Goal: Obtain resource: Download file/media

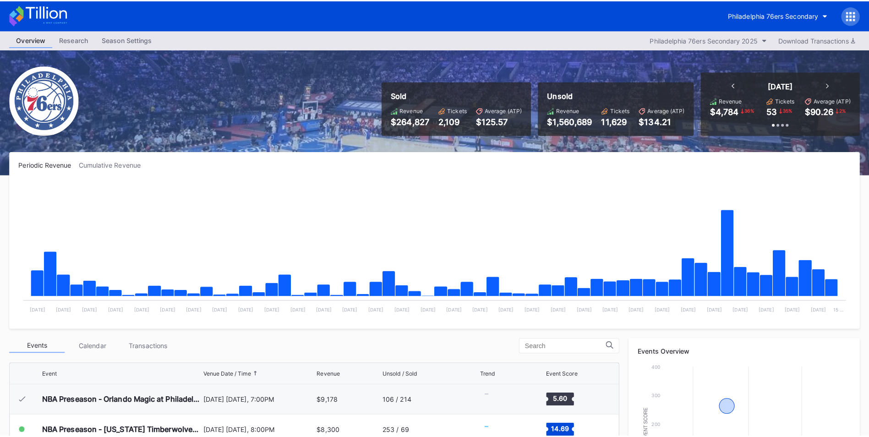
scroll to position [30, 0]
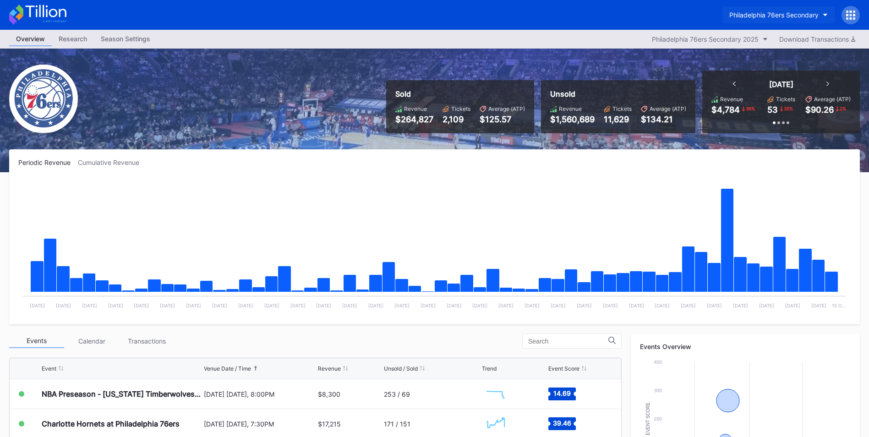
click at [747, 7] on button "Philadelphia 76ers Secondary" at bounding box center [779, 14] width 112 height 17
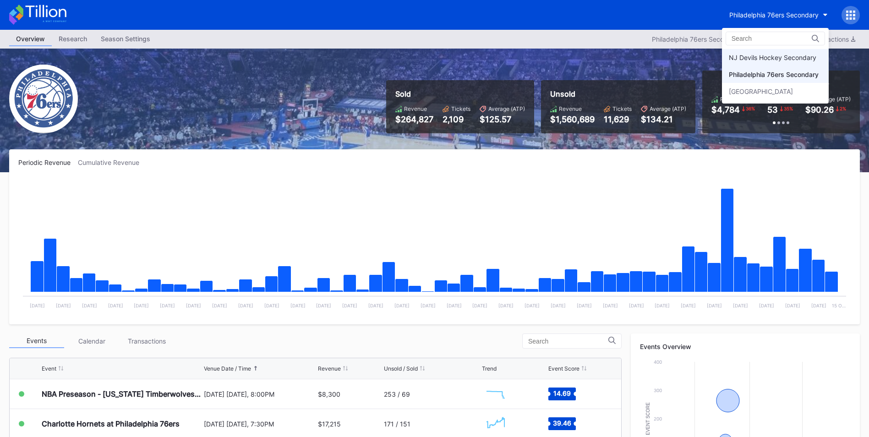
click at [757, 59] on div "NJ Devils Hockey Secondary" at bounding box center [773, 58] width 88 height 8
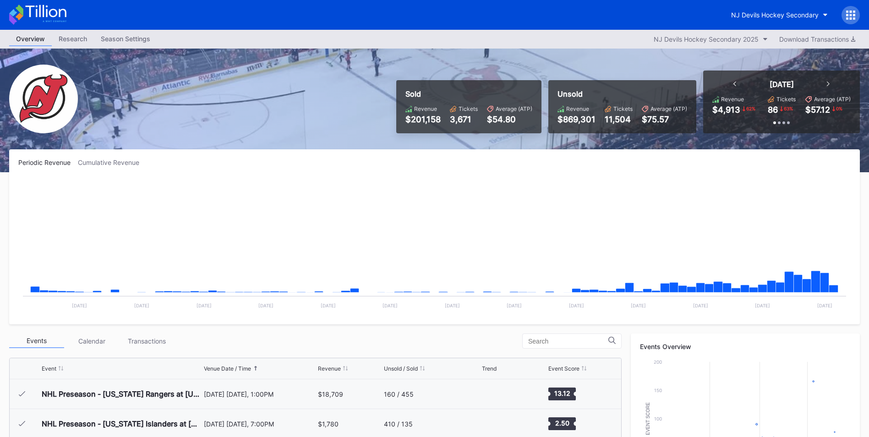
scroll to position [89, 0]
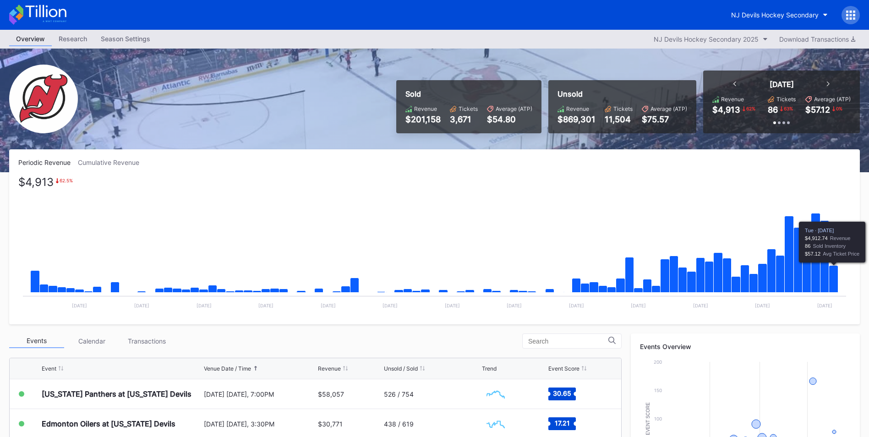
click at [835, 274] on icon "Chart title" at bounding box center [834, 279] width 9 height 27
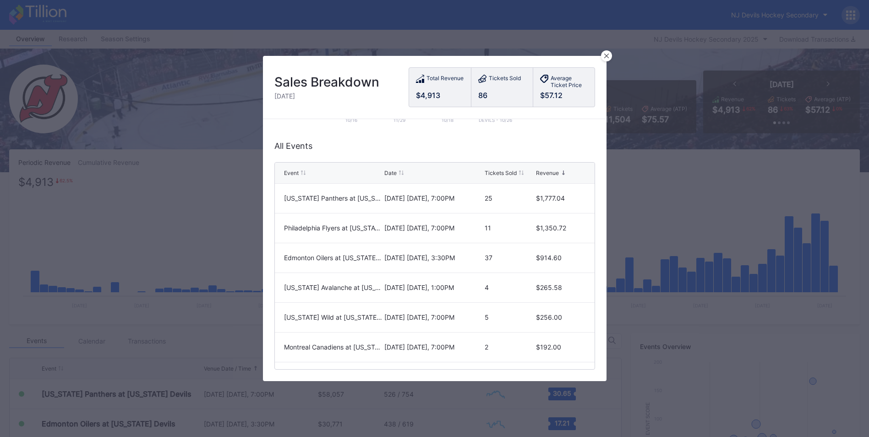
scroll to position [208, 0]
click at [608, 56] on icon at bounding box center [607, 56] width 5 height 5
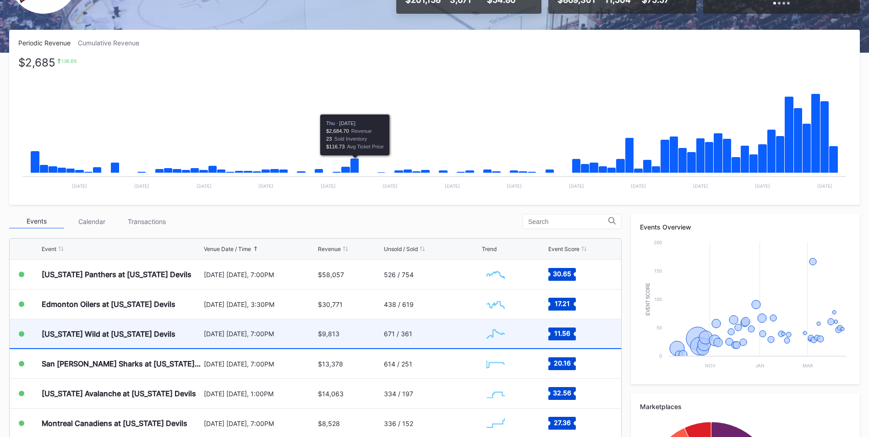
scroll to position [183, 0]
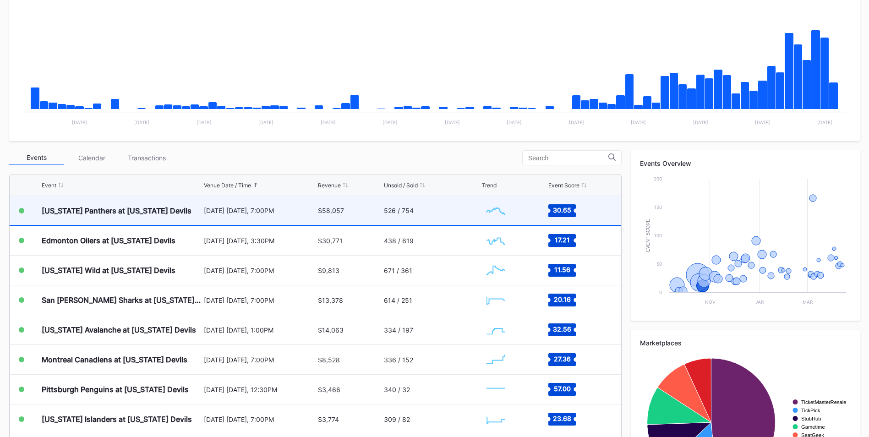
click at [319, 214] on div "$58,057" at bounding box center [331, 211] width 26 height 8
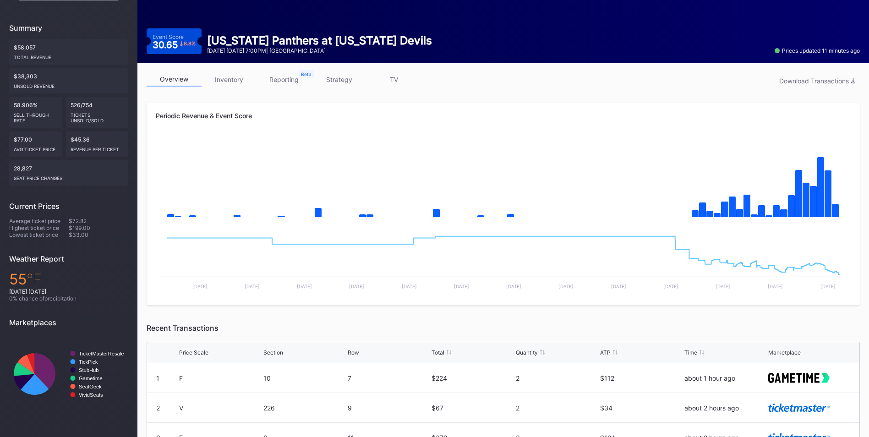
scroll to position [65, 0]
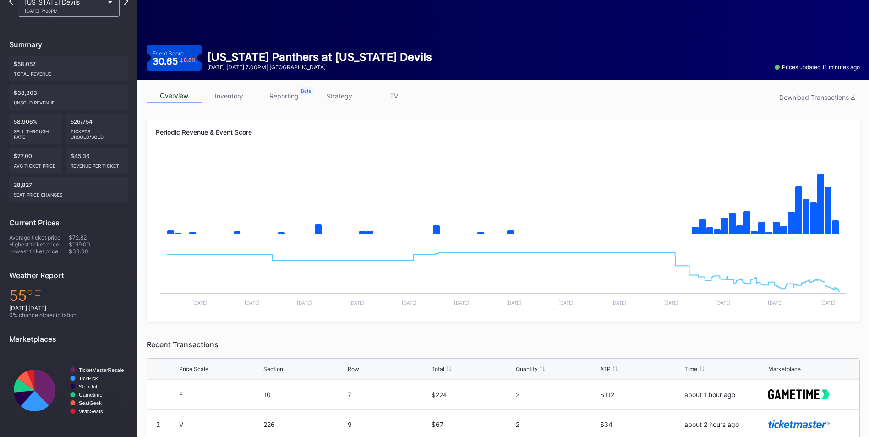
click at [249, 98] on link "inventory" at bounding box center [229, 96] width 55 height 14
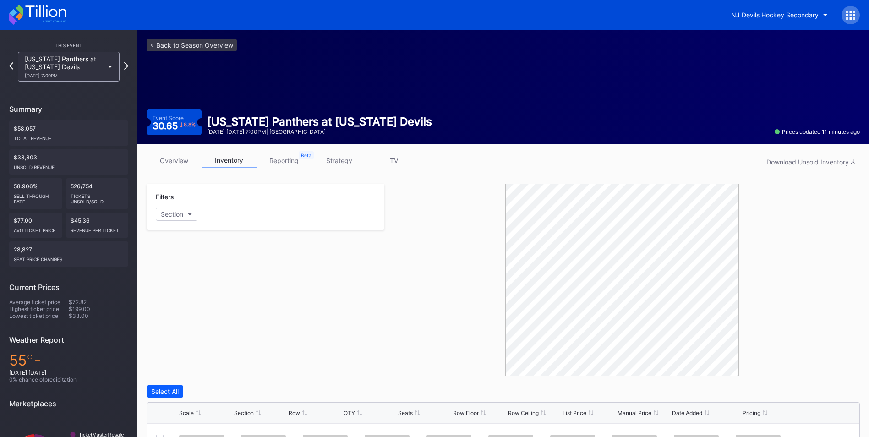
scroll to position [111, 0]
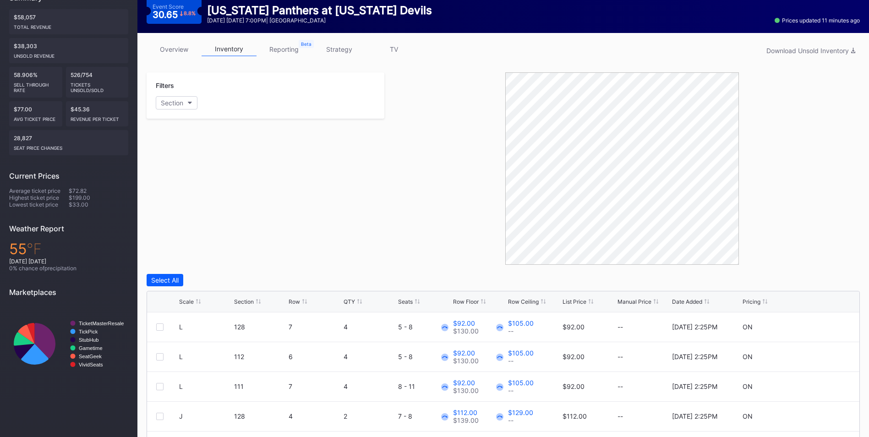
click at [580, 303] on div "List Price" at bounding box center [575, 301] width 24 height 7
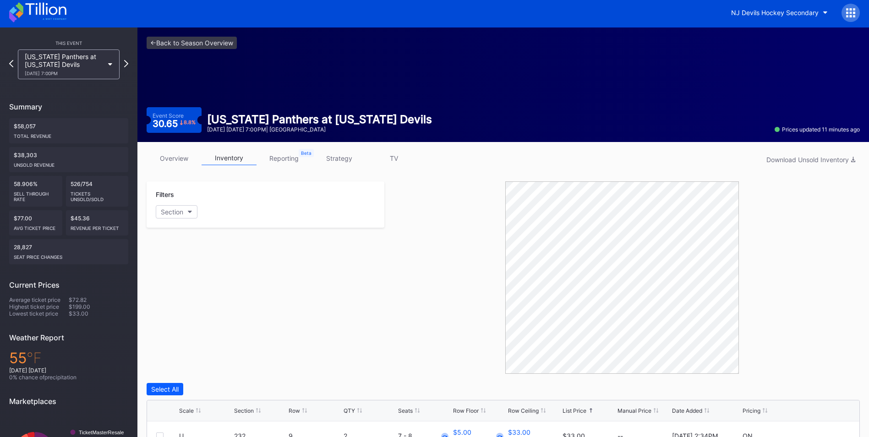
scroll to position [0, 0]
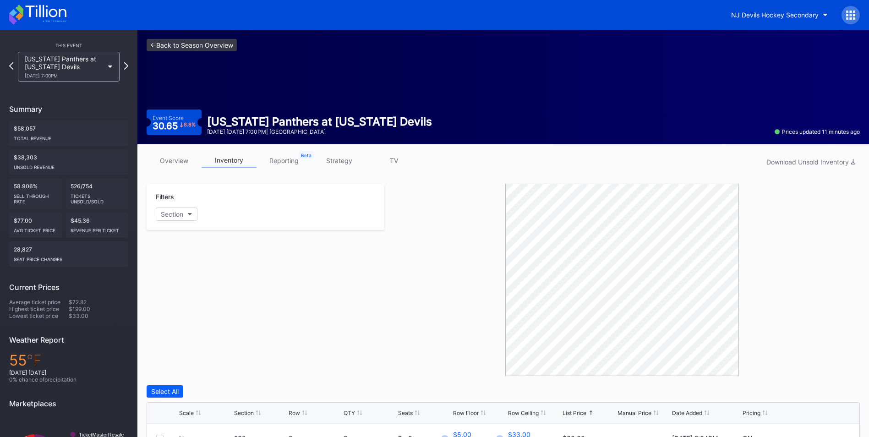
click at [229, 45] on link "<- Back to Season Overview" at bounding box center [192, 45] width 90 height 12
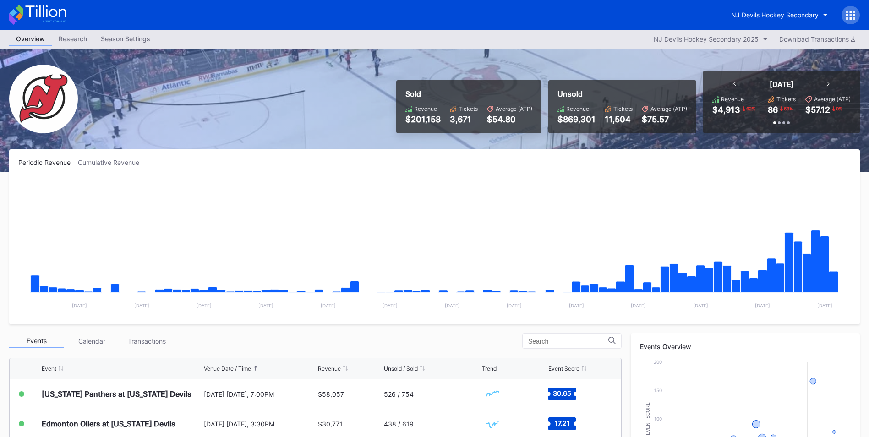
scroll to position [46, 0]
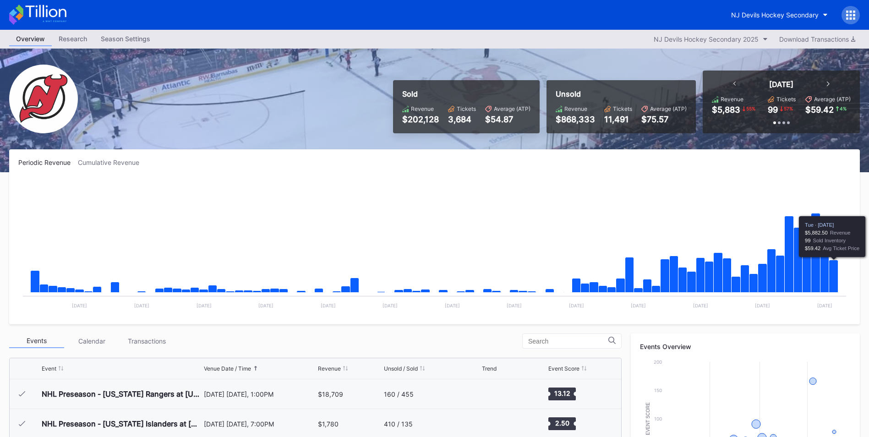
click at [834, 278] on icon "Chart title" at bounding box center [834, 276] width 9 height 33
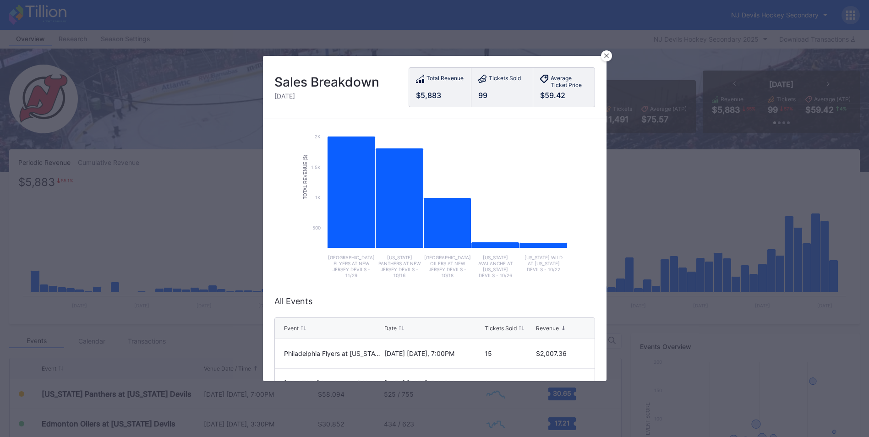
scroll to position [183, 0]
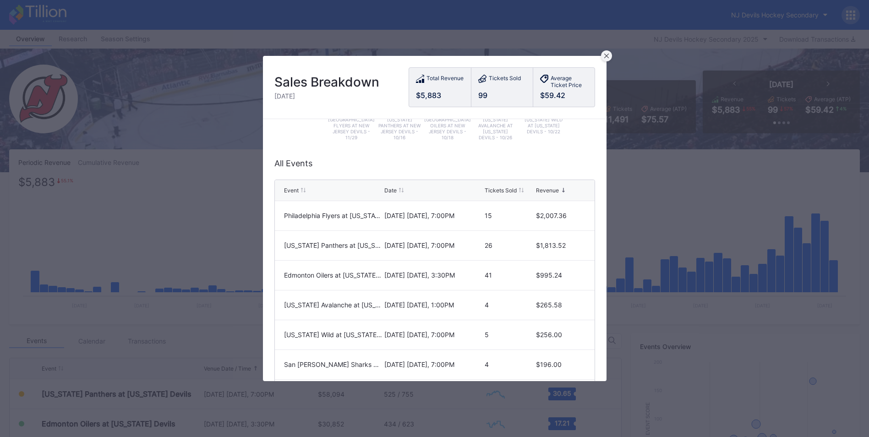
click at [608, 61] on div at bounding box center [606, 55] width 11 height 11
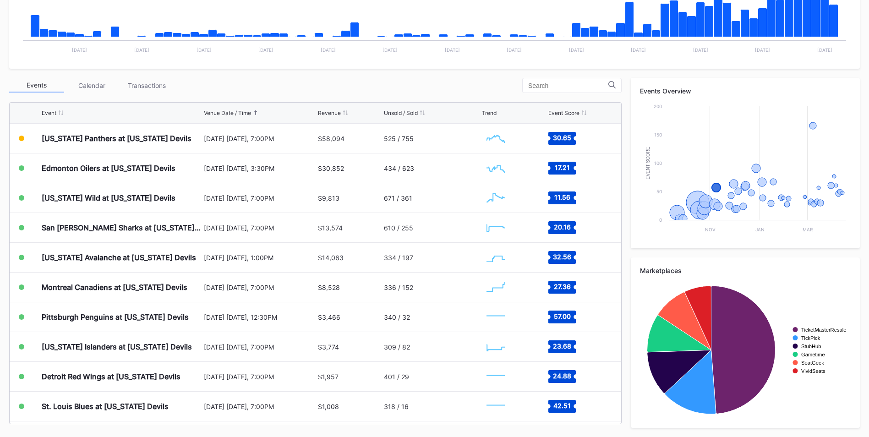
scroll to position [273, 0]
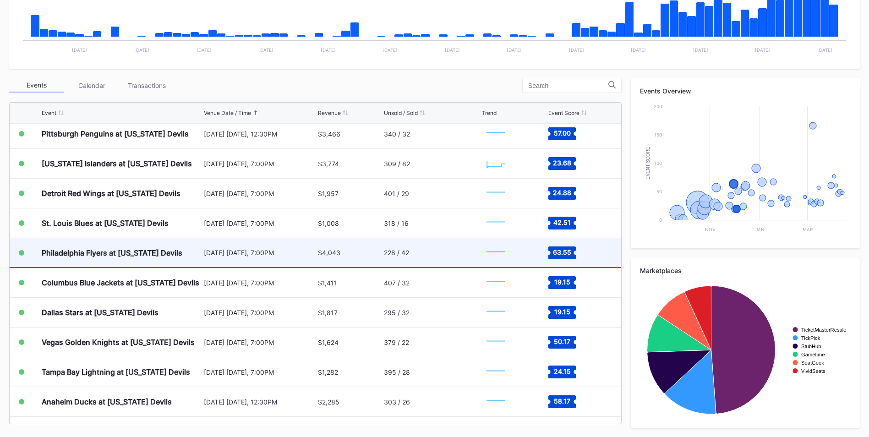
click at [156, 247] on div "Philadelphia Flyers at [US_STATE] Devils" at bounding box center [122, 252] width 160 height 29
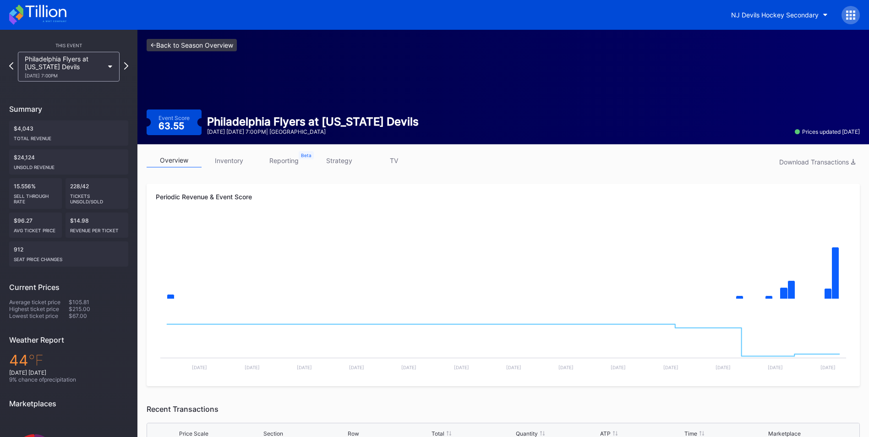
click at [187, 40] on link "<- Back to Season Overview" at bounding box center [192, 45] width 90 height 12
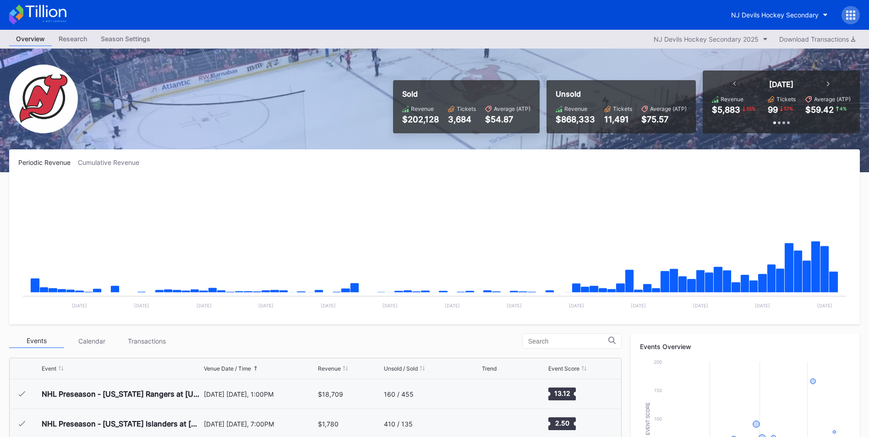
scroll to position [89, 0]
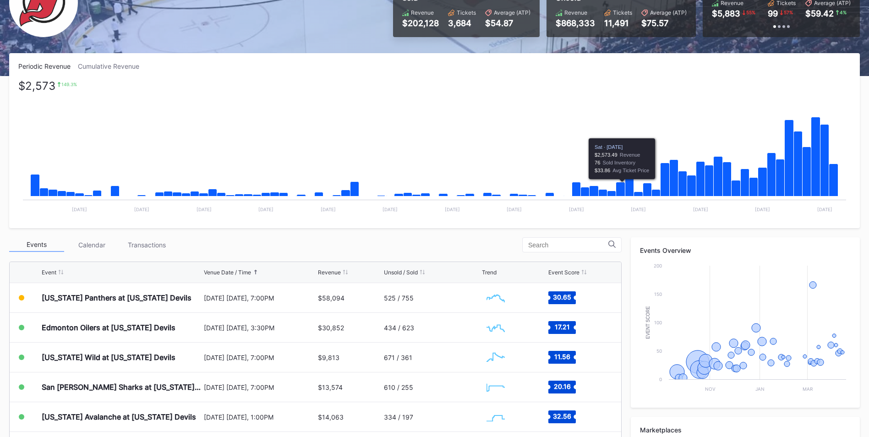
scroll to position [183, 0]
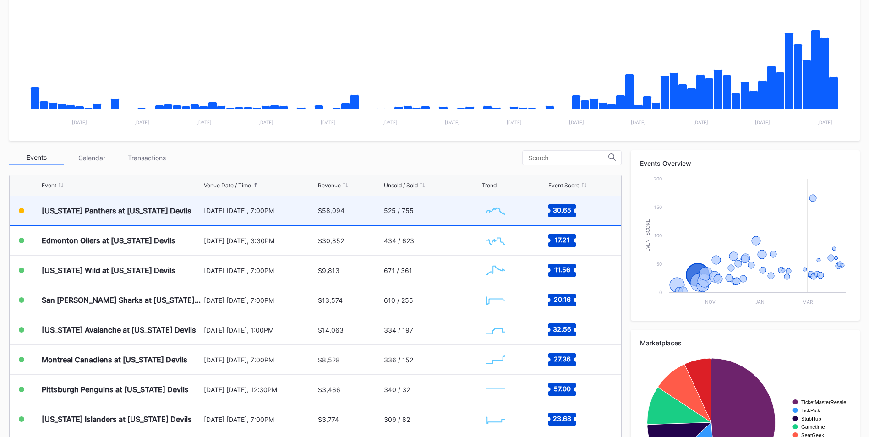
click at [189, 223] on div "[US_STATE] Panthers at [US_STATE] Devils" at bounding box center [122, 210] width 160 height 29
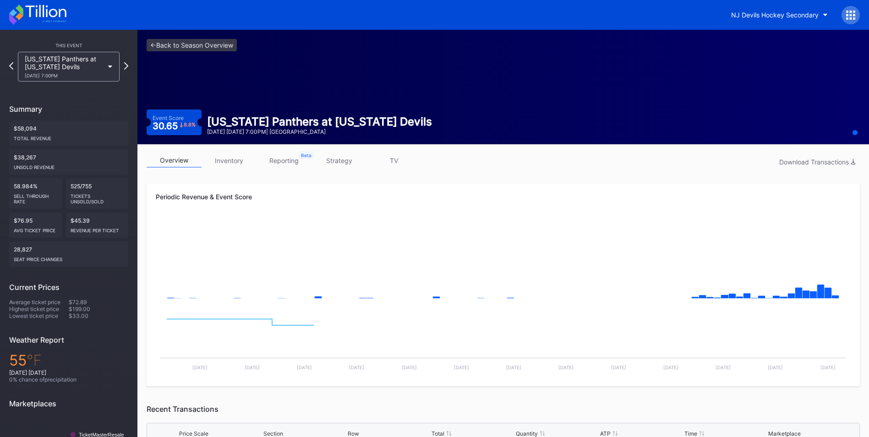
click at [231, 159] on link "inventory" at bounding box center [229, 161] width 55 height 14
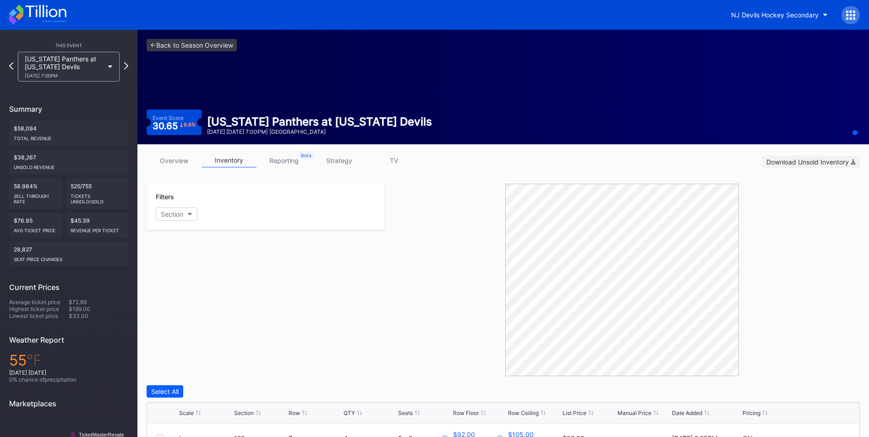
click at [841, 157] on button "Download Unsold Inventory" at bounding box center [811, 162] width 98 height 12
